Goal: Transaction & Acquisition: Purchase product/service

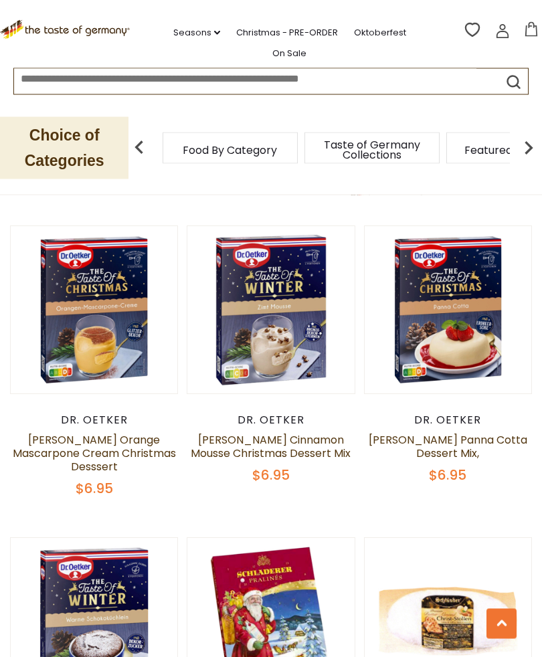
scroll to position [3366, 0]
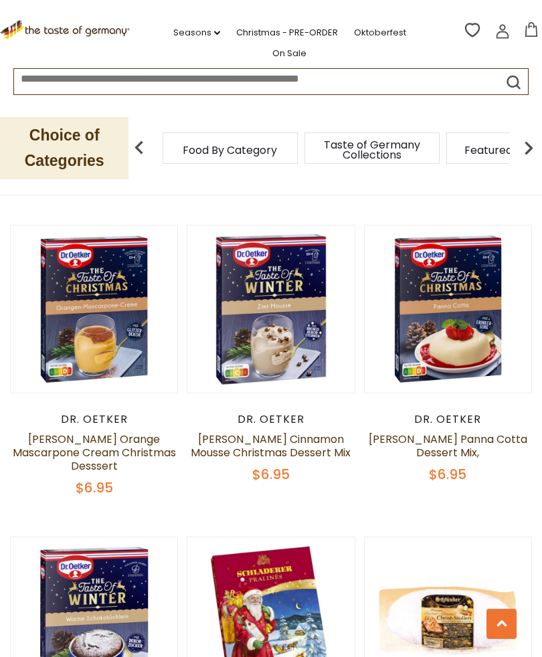
click at [285, 109] on button "Quick View" at bounding box center [271, 94] width 90 height 30
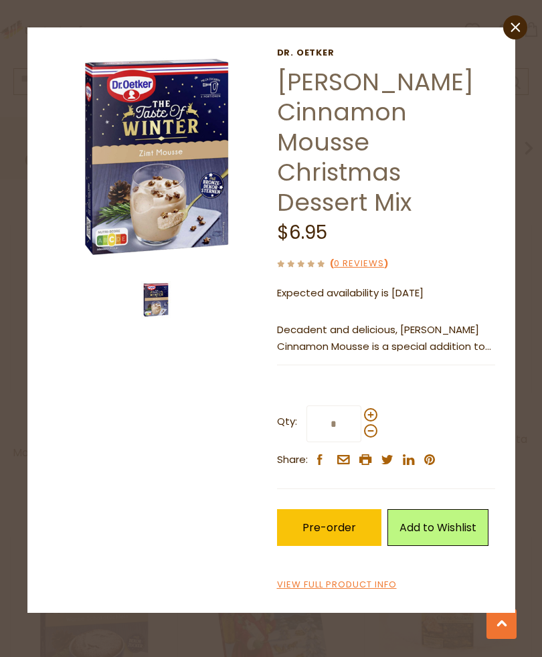
click at [372, 293] on p "Expected availability is 1st Nov 2025" at bounding box center [386, 293] width 218 height 17
click at [163, 455] on div "Dr. Oetker Dr. Oetker Cinnamon Mousse Christmas Dessert Mix $6.95 ( 0 Reviews )…" at bounding box center [271, 321] width 468 height 546
click at [474, 327] on p "Decadent and delicious, Dr. Oetker Cinnamon Mousse is a special addition to you…" at bounding box center [386, 338] width 218 height 33
click at [277, 326] on span "Decadent and delicious, Dr. Oetker Cinnamon Mousse is a special addition to you…" at bounding box center [384, 347] width 214 height 48
click at [401, 337] on span "Decadent and delicious, Dr. Oetker Cinnamon Mousse is a special addition to you…" at bounding box center [384, 347] width 214 height 48
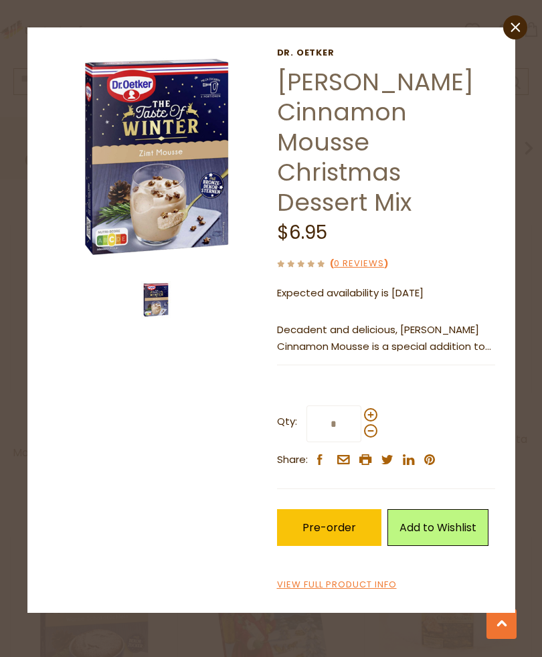
click at [386, 343] on span "Decadent and delicious, Dr. Oetker Cinnamon Mousse is a special addition to you…" at bounding box center [384, 347] width 214 height 48
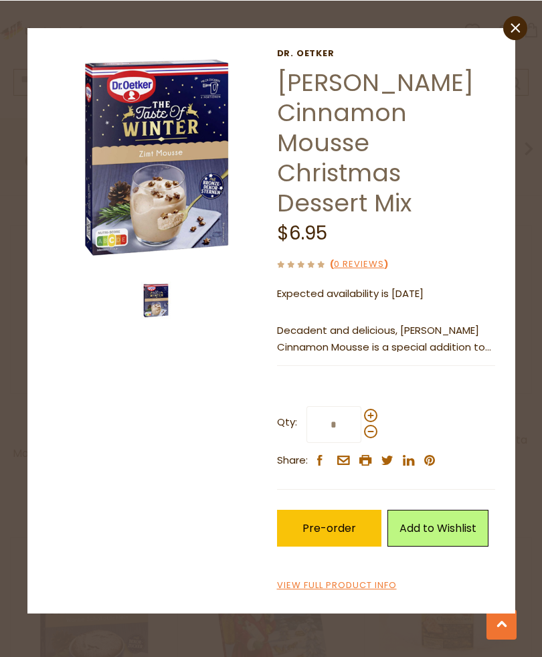
scroll to position [3365, 0]
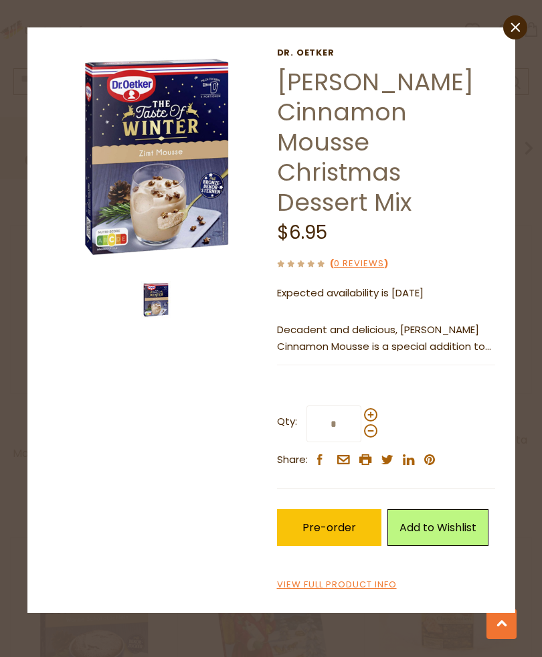
click at [343, 584] on link "View Full Product Info" at bounding box center [337, 585] width 120 height 14
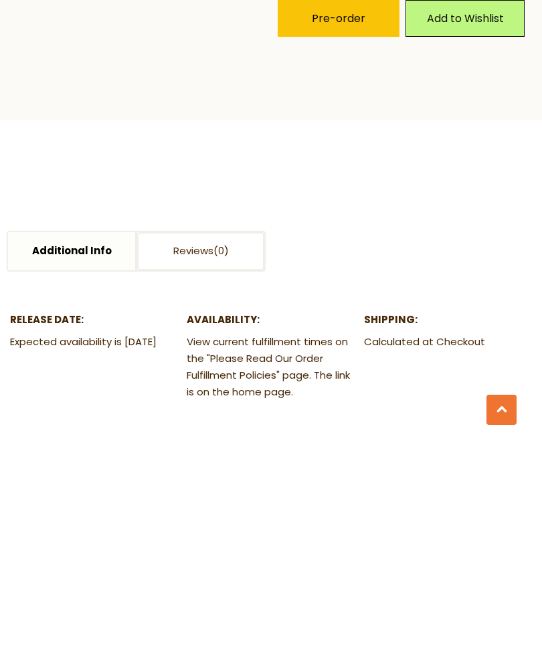
scroll to position [495, 0]
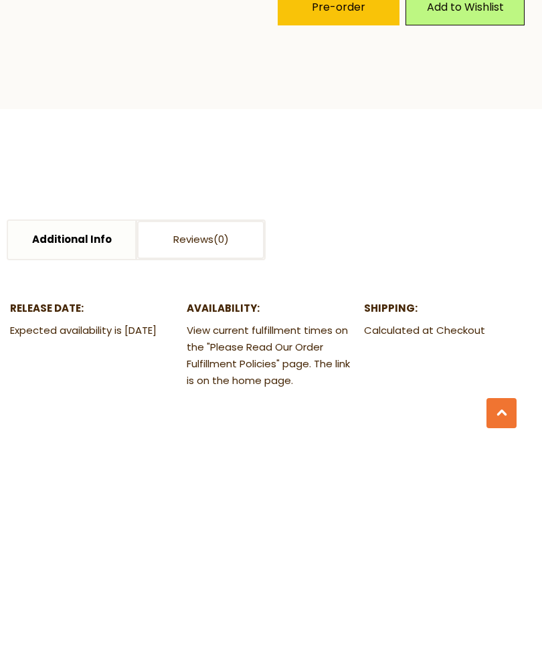
click at [276, 534] on dd "View current fulfillment times on the "Please Read Our Order Fulfillment Polici…" at bounding box center [271, 567] width 168 height 67
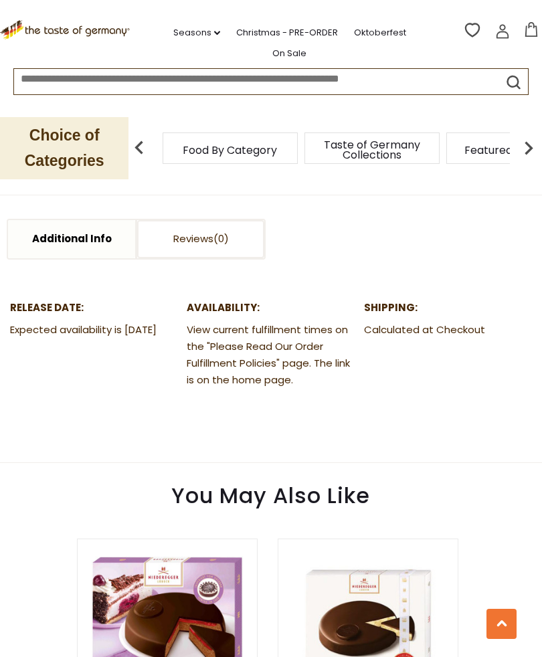
click at [280, 329] on dd "View current fulfillment times on the "Please Read Our Order Fulfillment Polici…" at bounding box center [271, 355] width 168 height 67
click at [254, 329] on dd "View current fulfillment times on the "Please Read Our Order Fulfillment Polici…" at bounding box center [271, 355] width 168 height 67
click at [273, 322] on dd "View current fulfillment times on the "Please Read Our Order Fulfillment Polici…" at bounding box center [271, 355] width 168 height 67
click at [264, 341] on dd "View current fulfillment times on the "Please Read Our Order Fulfillment Polici…" at bounding box center [271, 355] width 168 height 67
click at [274, 322] on dd "View current fulfillment times on the "Please Read Our Order Fulfillment Polici…" at bounding box center [271, 355] width 168 height 67
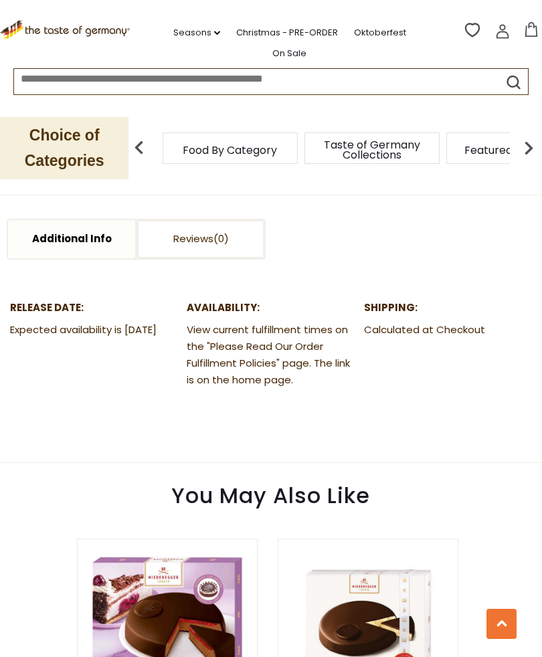
click at [219, 300] on dl "Availability: View current fulfillment times on the "Please Read Our Order Fulf…" at bounding box center [271, 344] width 168 height 88
click at [271, 322] on dd "View current fulfillment times on the "Please Read Our Order Fulfillment Polici…" at bounding box center [271, 355] width 168 height 67
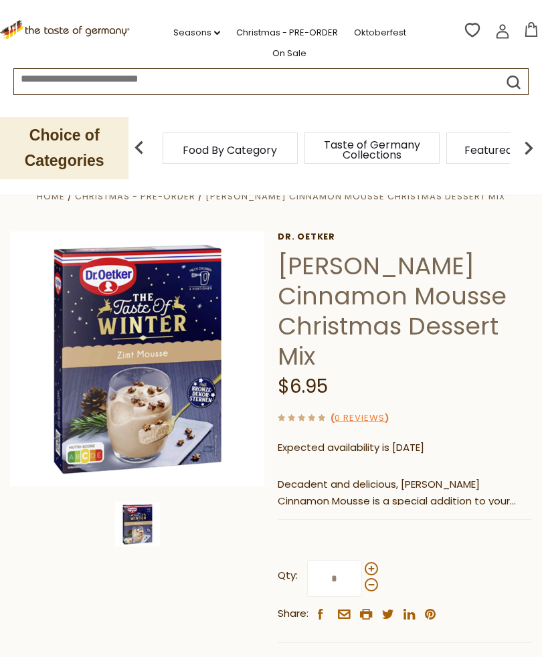
scroll to position [0, 0]
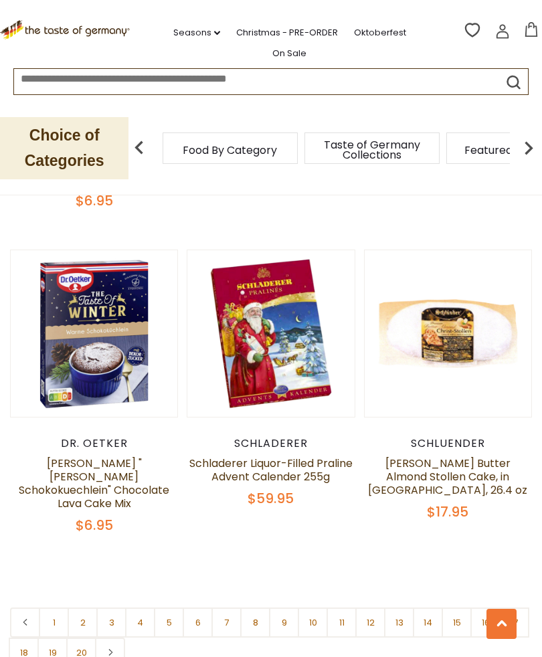
scroll to position [3683, 0]
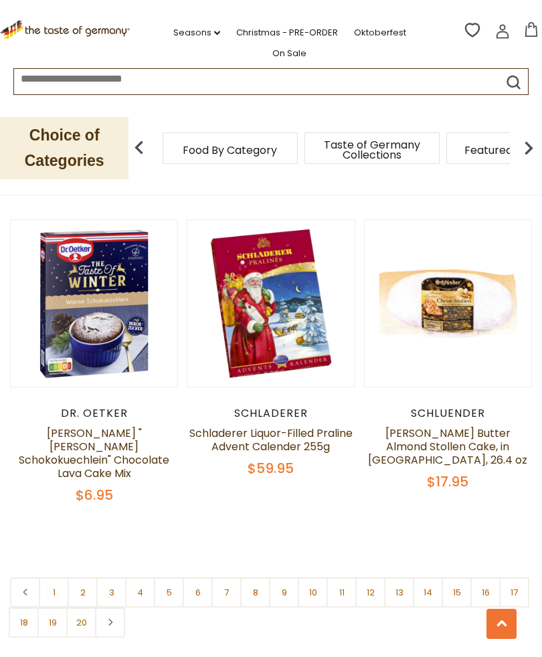
click at [45, 578] on link "1" at bounding box center [54, 593] width 30 height 30
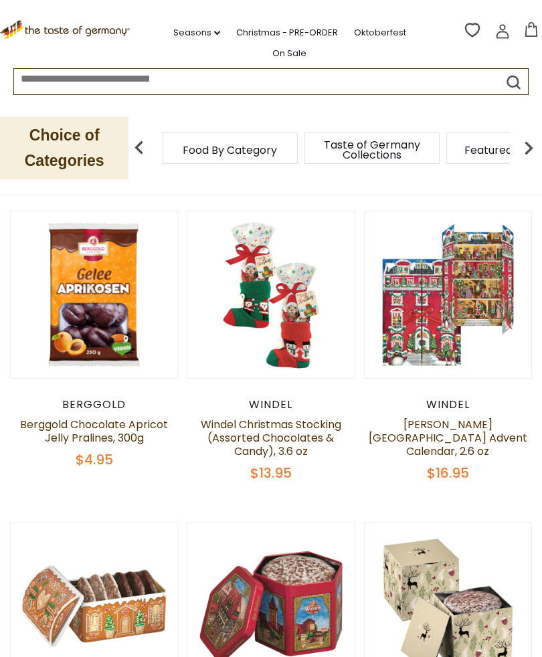
scroll to position [414, 0]
